Goal: Find specific page/section: Find specific page/section

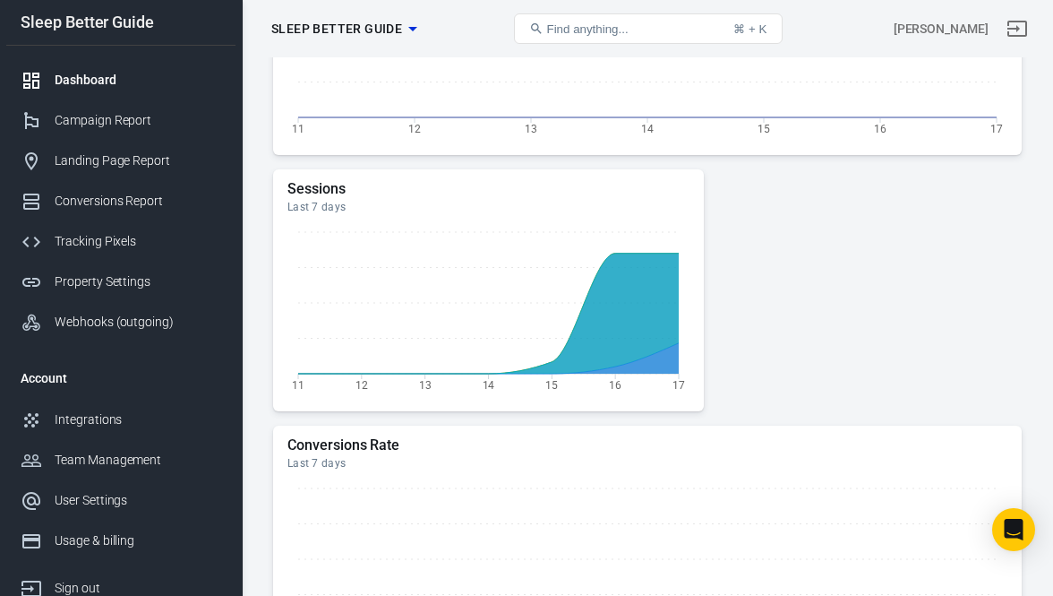
scroll to position [701, 0]
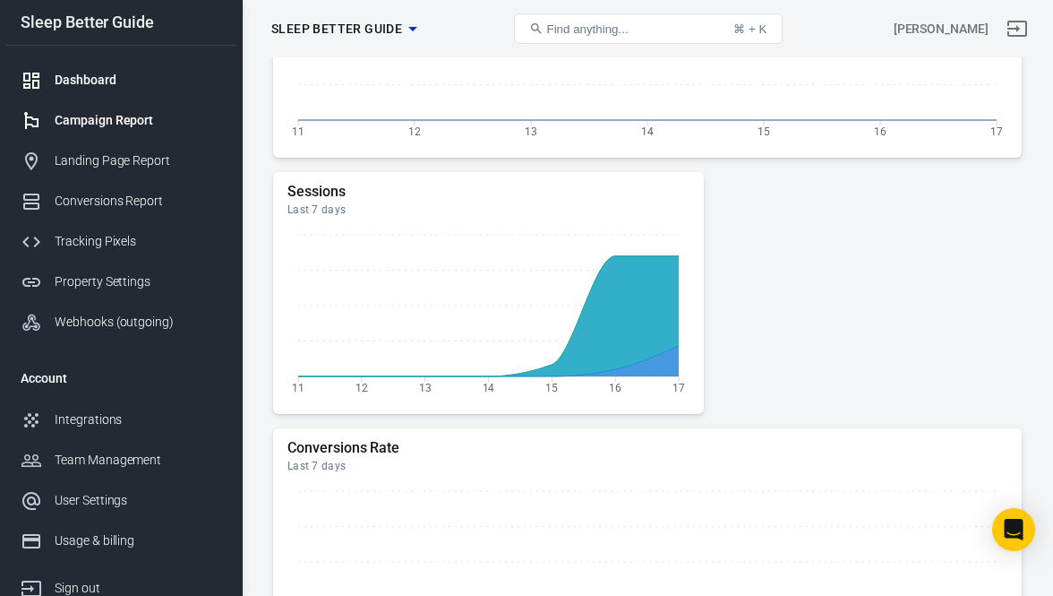
click at [90, 118] on div "Campaign Report" at bounding box center [138, 120] width 167 height 19
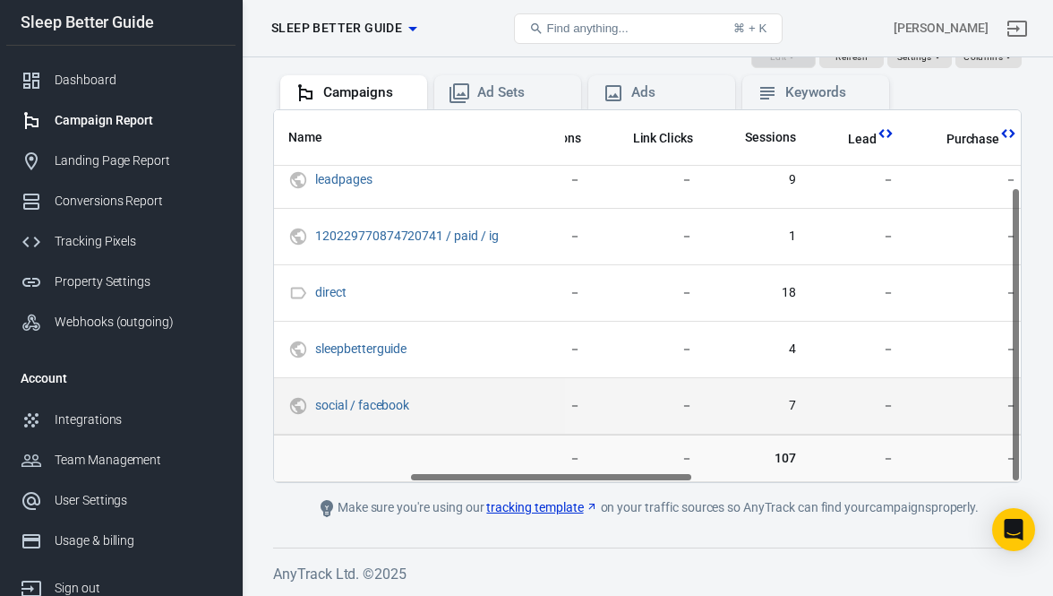
scroll to position [98, 366]
